Goal: Task Accomplishment & Management: Manage account settings

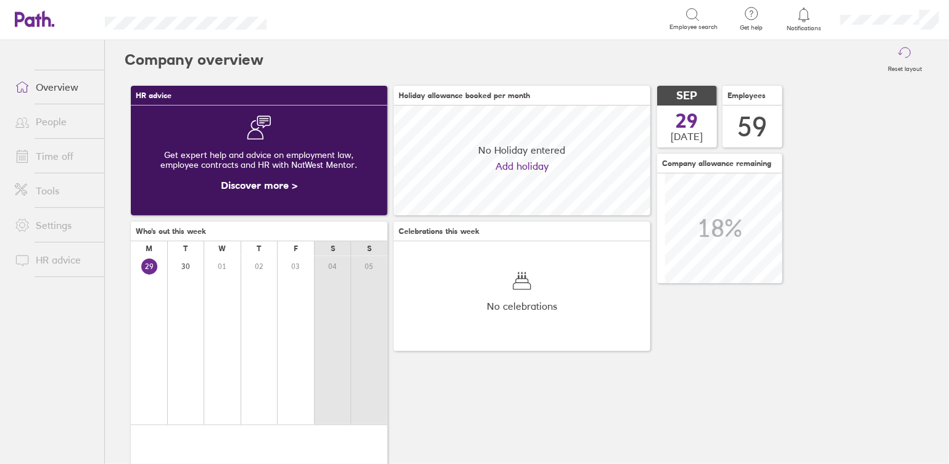
scroll to position [109, 109]
click at [69, 157] on link "Time off" at bounding box center [54, 156] width 99 height 25
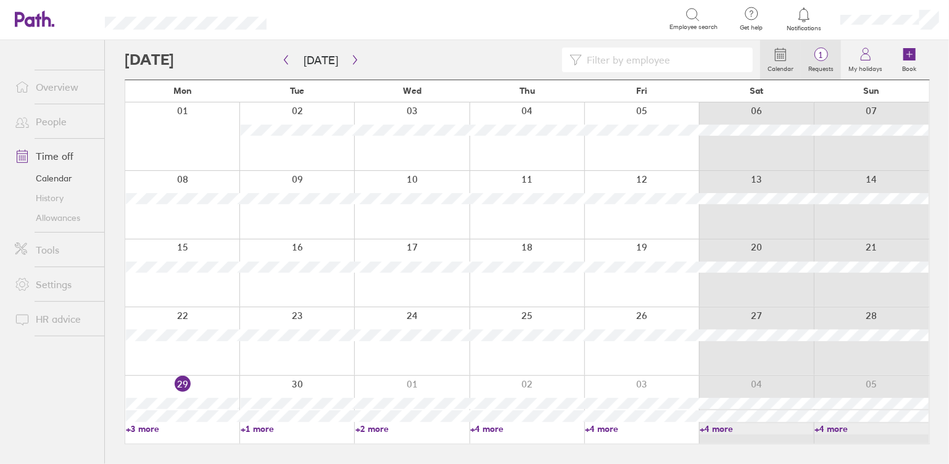
click at [823, 64] on label "Requests" at bounding box center [821, 67] width 40 height 11
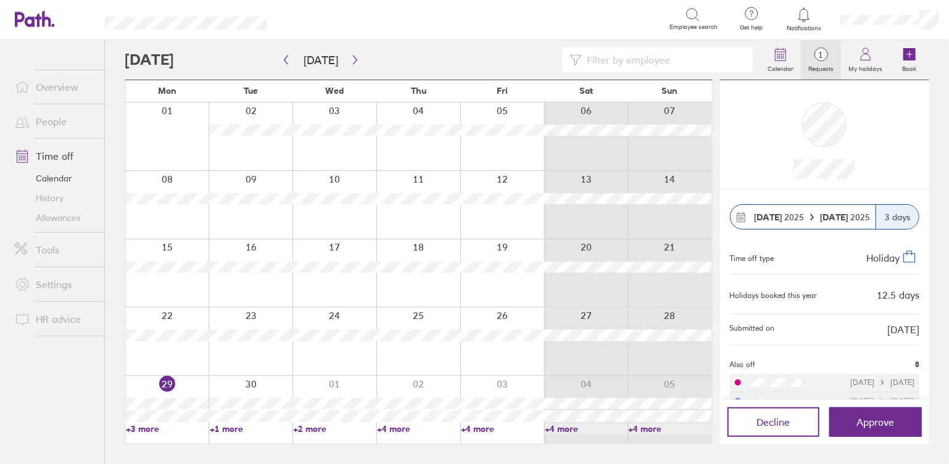
click at [623, 24] on div "Search" at bounding box center [482, 18] width 376 height 19
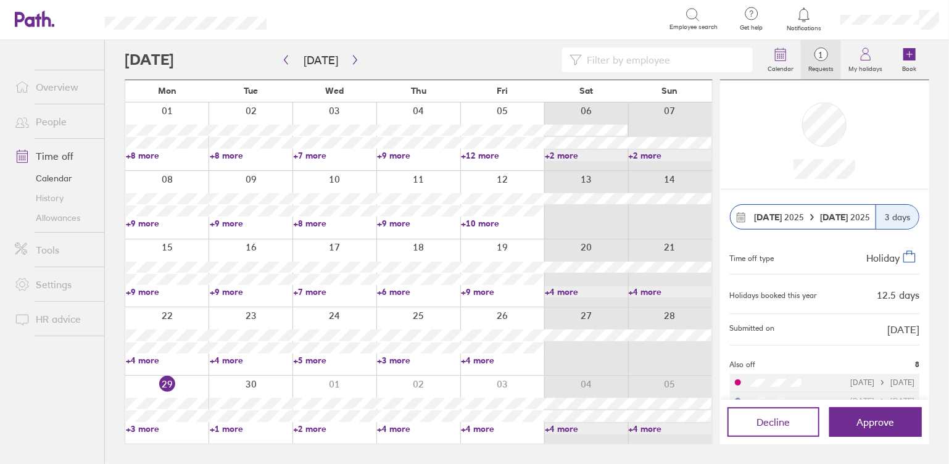
scroll to position [131, 0]
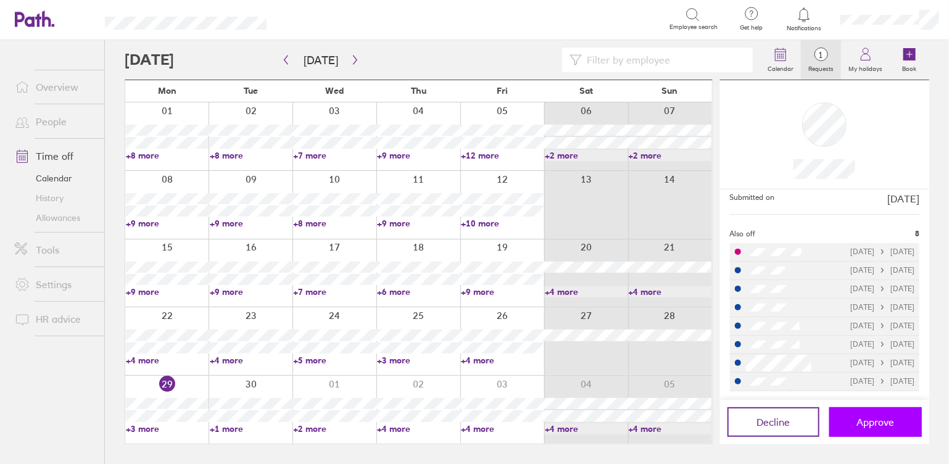
click at [881, 420] on span "Approve" at bounding box center [876, 422] width 38 height 11
